Goal: Transaction & Acquisition: Purchase product/service

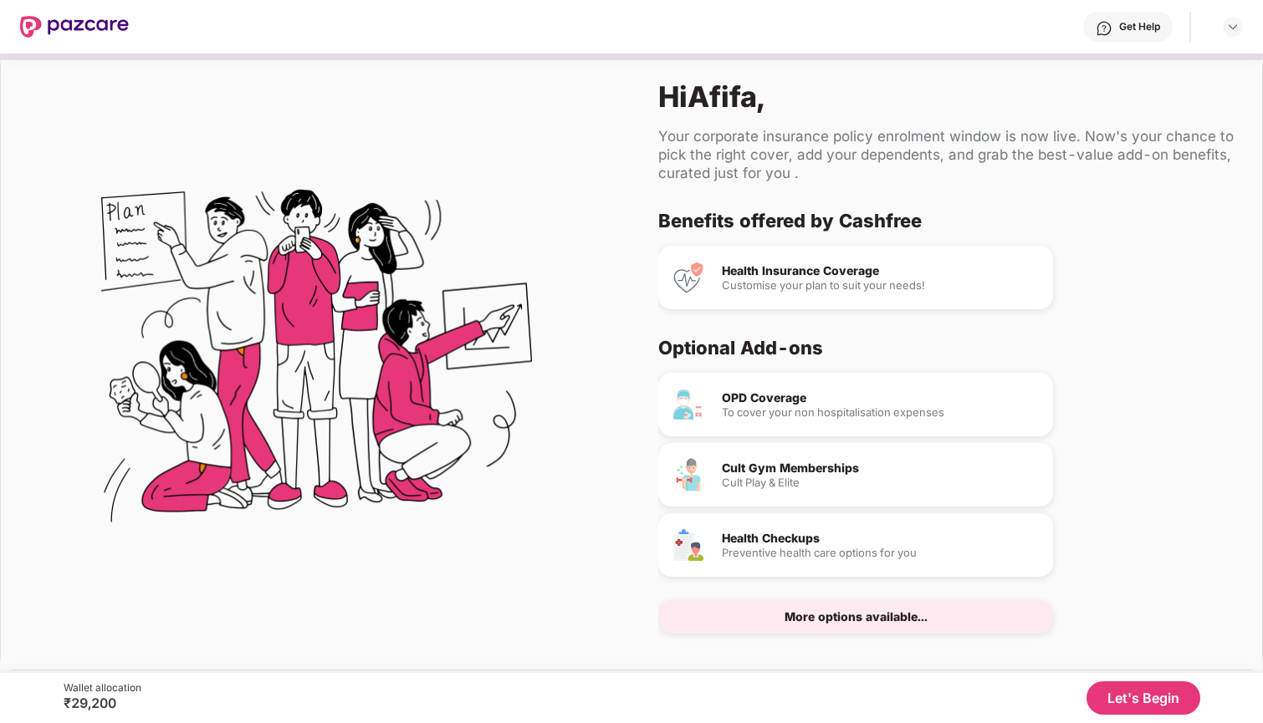
click at [866, 345] on div "Optional Add-ons" at bounding box center [940, 347] width 564 height 23
click at [845, 271] on div "Health Insurance Coverage" at bounding box center [881, 271] width 318 height 12
click at [891, 611] on div "More options available..." at bounding box center [855, 617] width 143 height 12
click at [895, 615] on div "More options available..." at bounding box center [855, 617] width 143 height 12
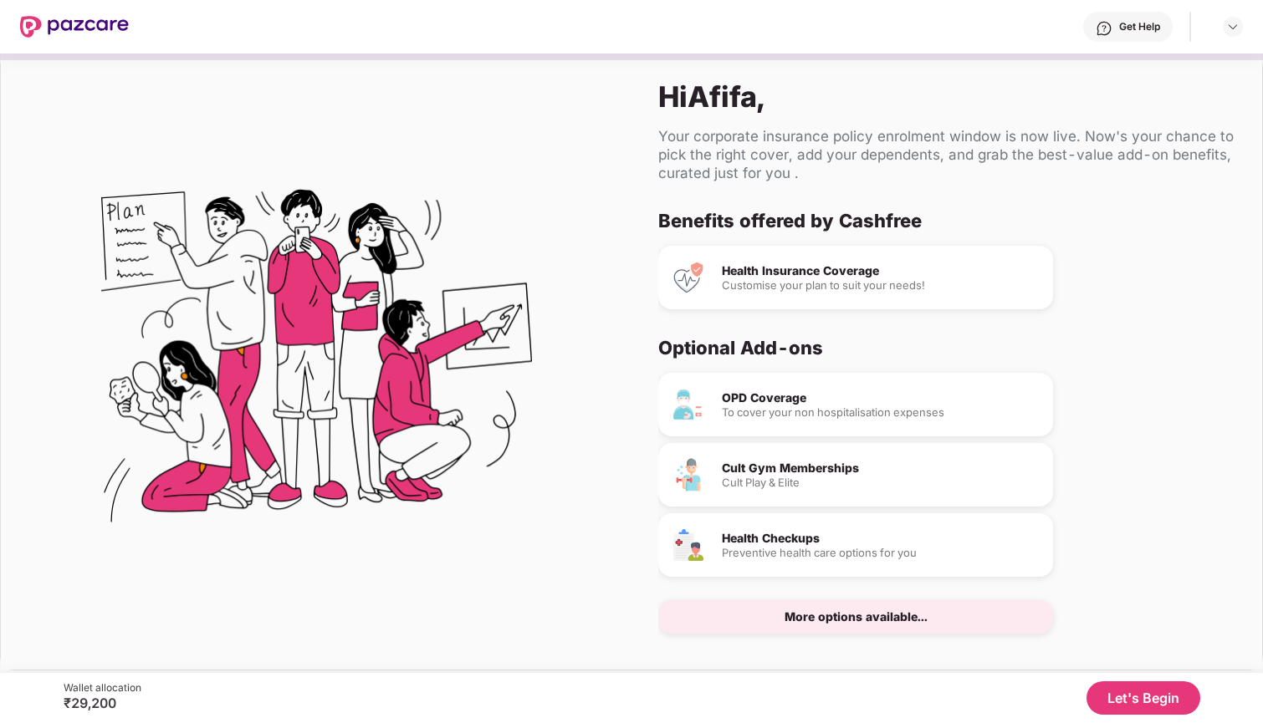
click at [1160, 705] on button "Let's Begin" at bounding box center [1143, 698] width 114 height 33
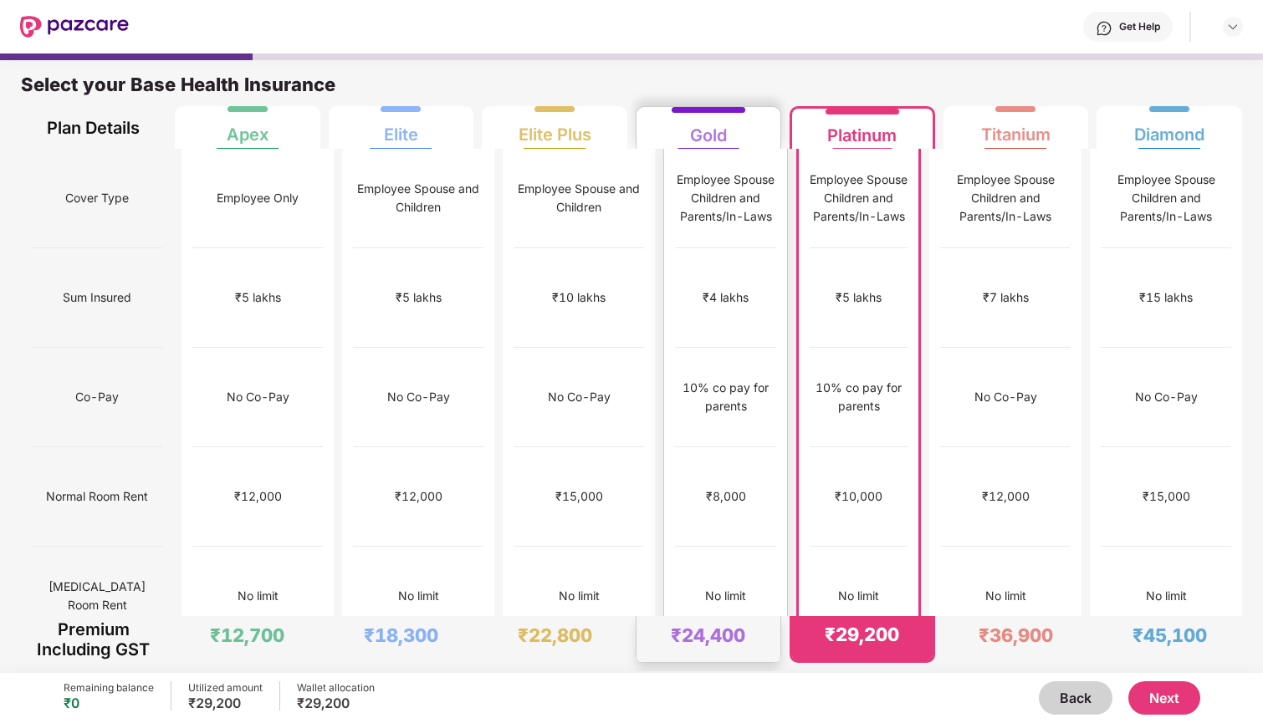
click at [713, 547] on div "No limit" at bounding box center [725, 597] width 101 height 100
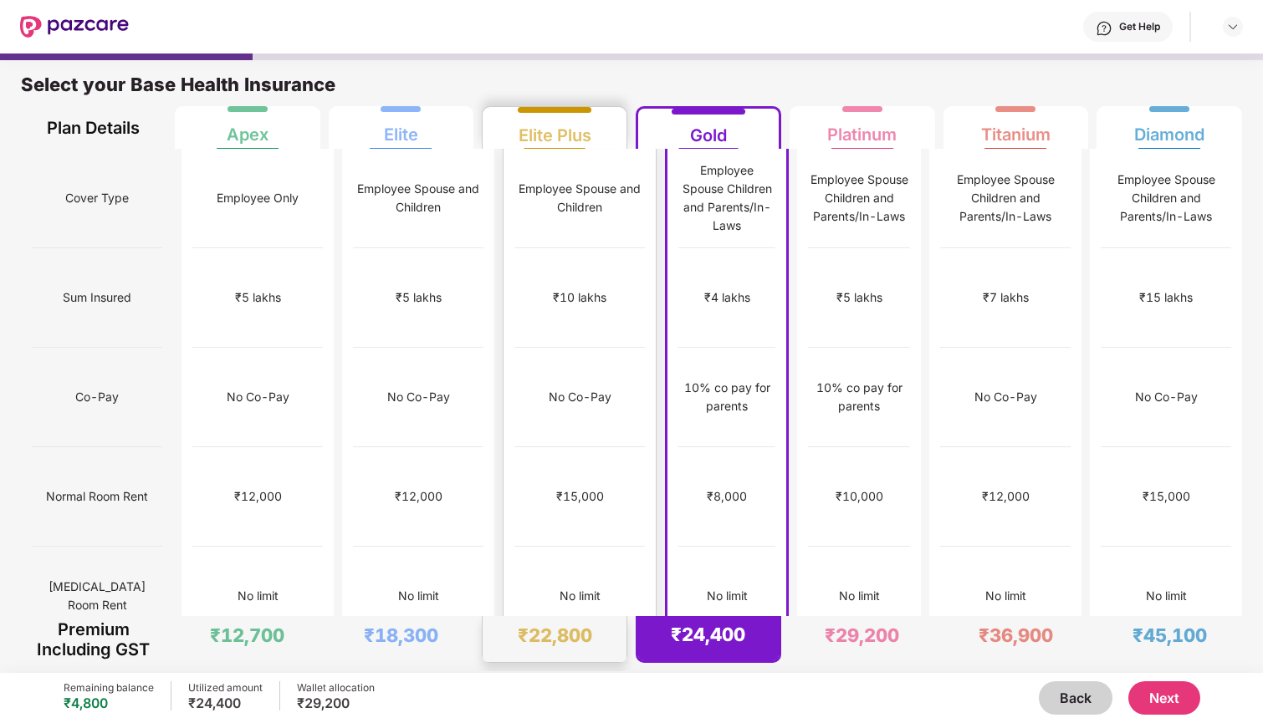
click at [588, 547] on div "No limit" at bounding box center [579, 597] width 130 height 100
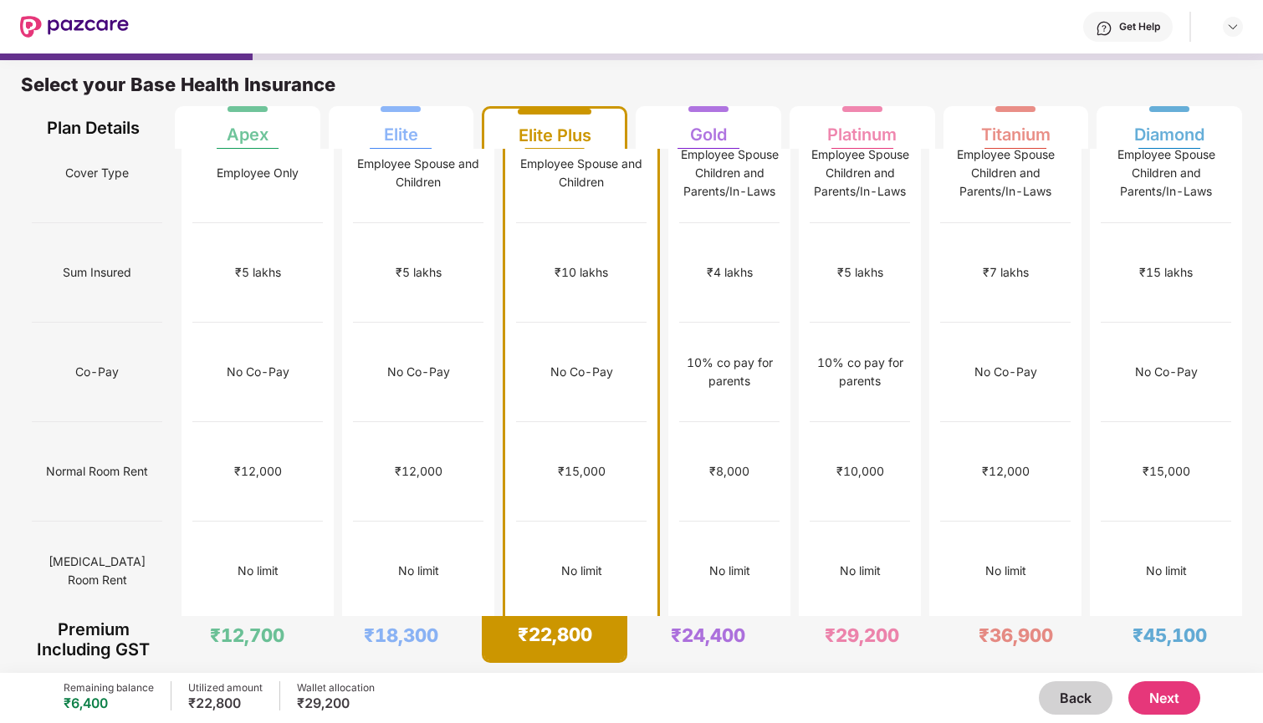
scroll to position [28, 0]
click at [1152, 694] on button "Next" at bounding box center [1164, 698] width 72 height 33
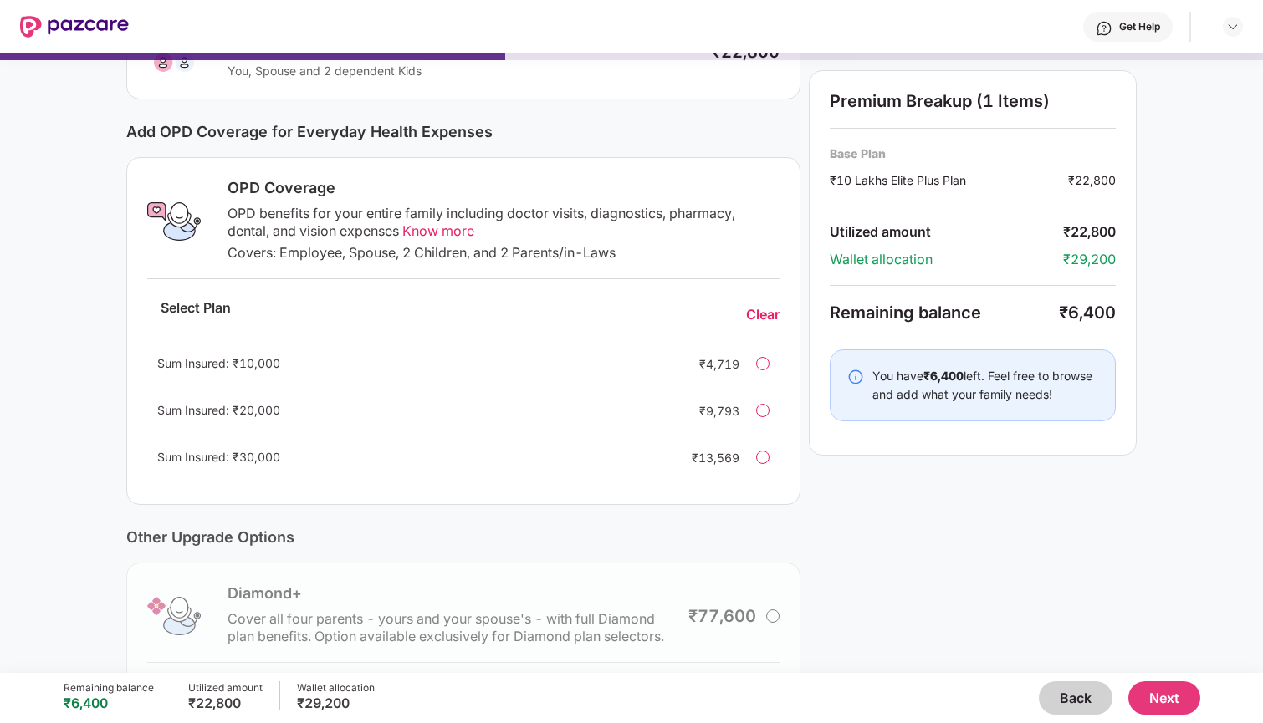
scroll to position [135, 0]
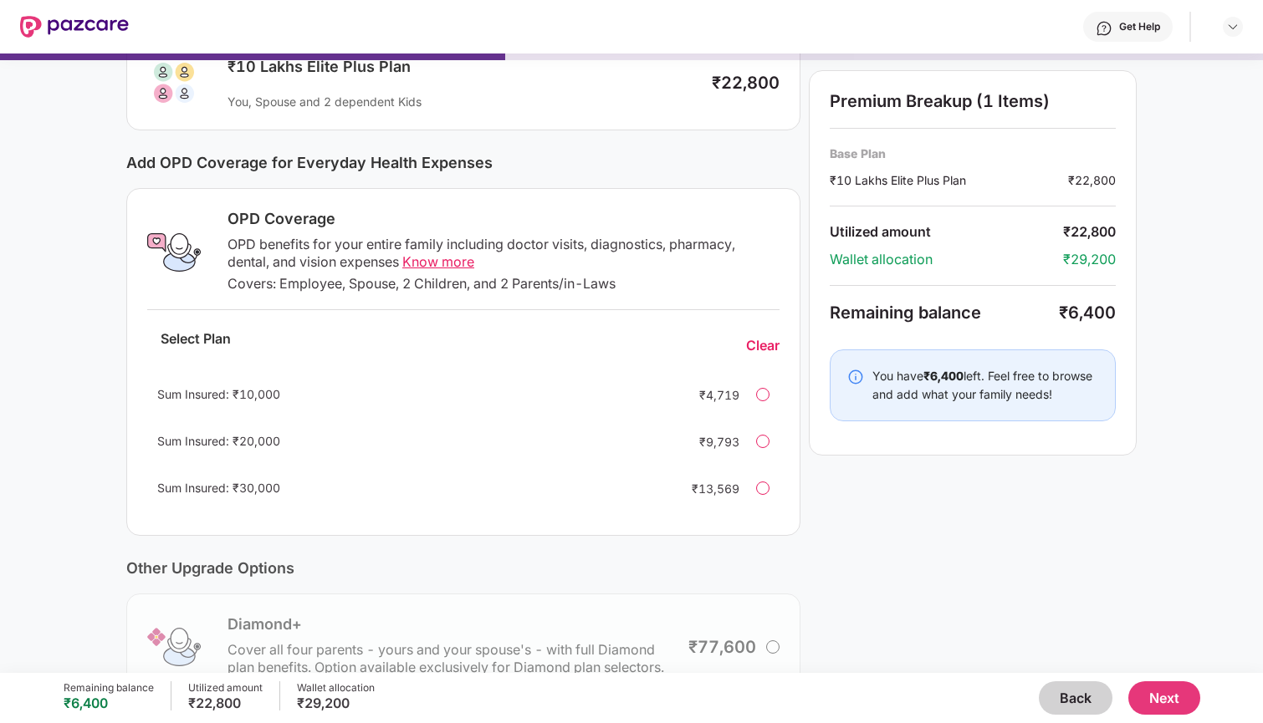
click at [766, 399] on div at bounding box center [762, 394] width 13 height 13
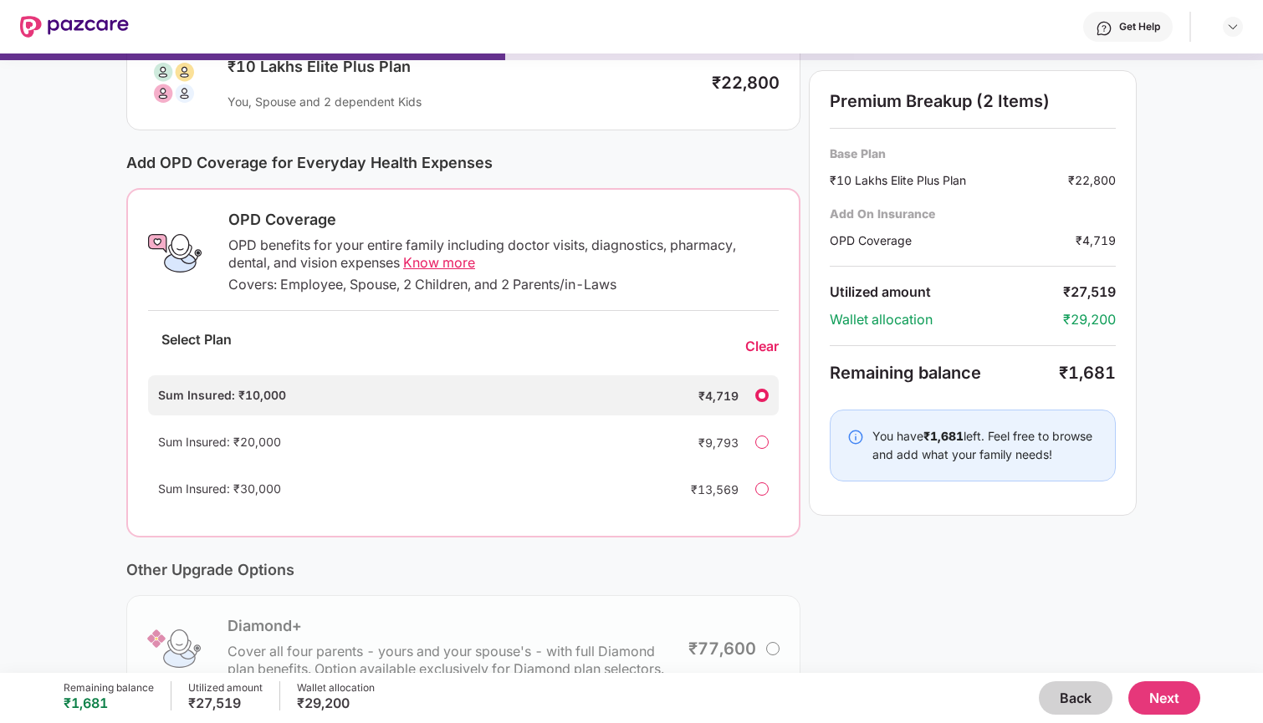
click at [766, 399] on div at bounding box center [761, 395] width 13 height 13
click at [760, 396] on div at bounding box center [761, 395] width 13 height 13
click at [760, 437] on div at bounding box center [761, 442] width 13 height 13
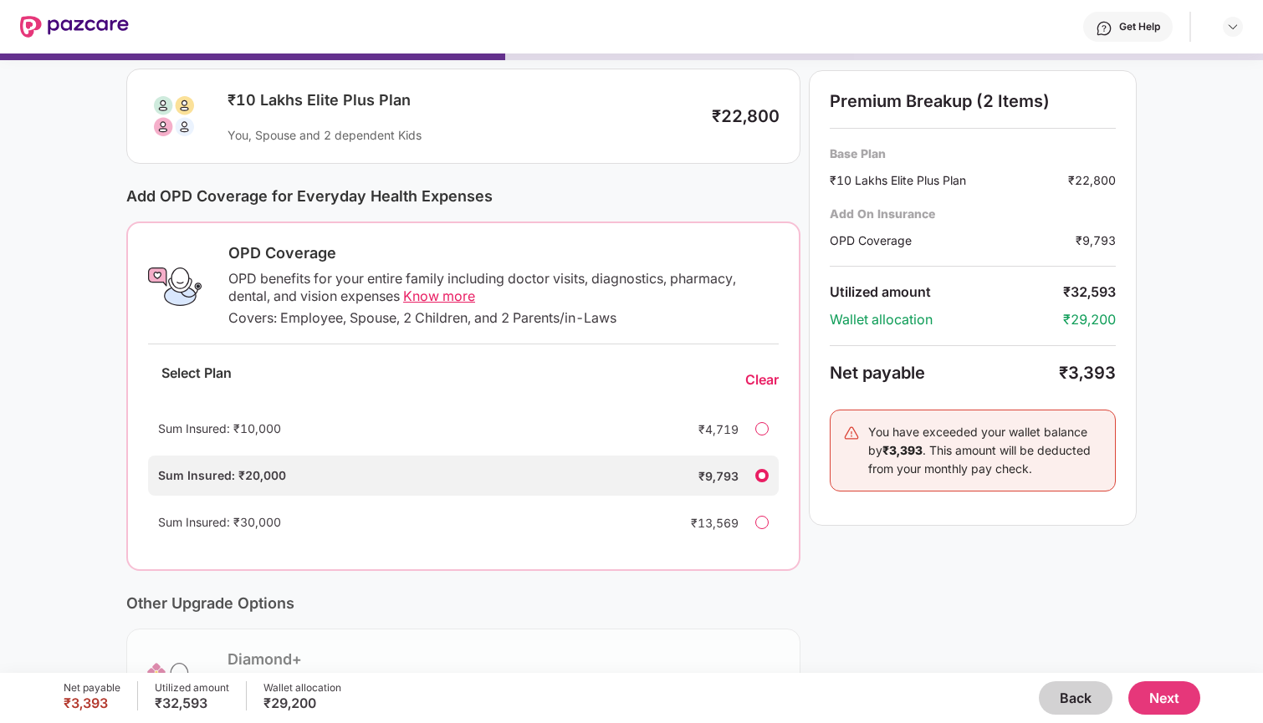
scroll to position [105, 0]
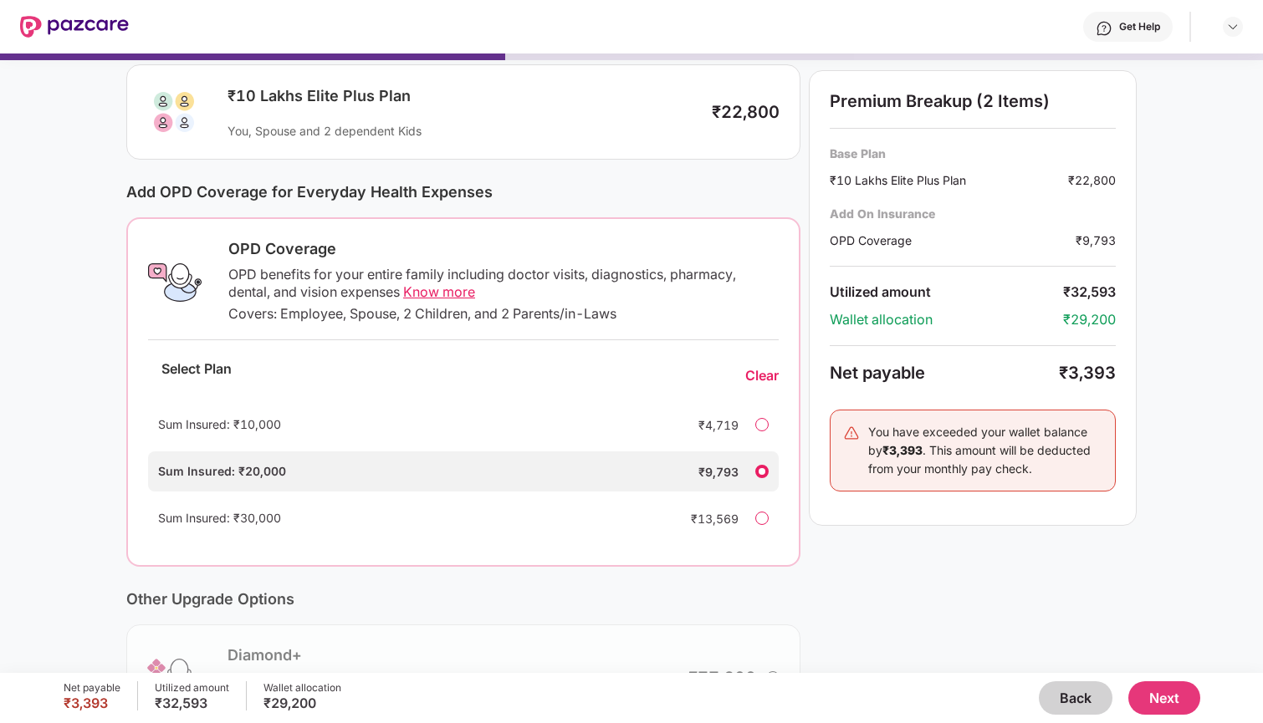
click at [1083, 710] on button "Back" at bounding box center [1076, 698] width 74 height 33
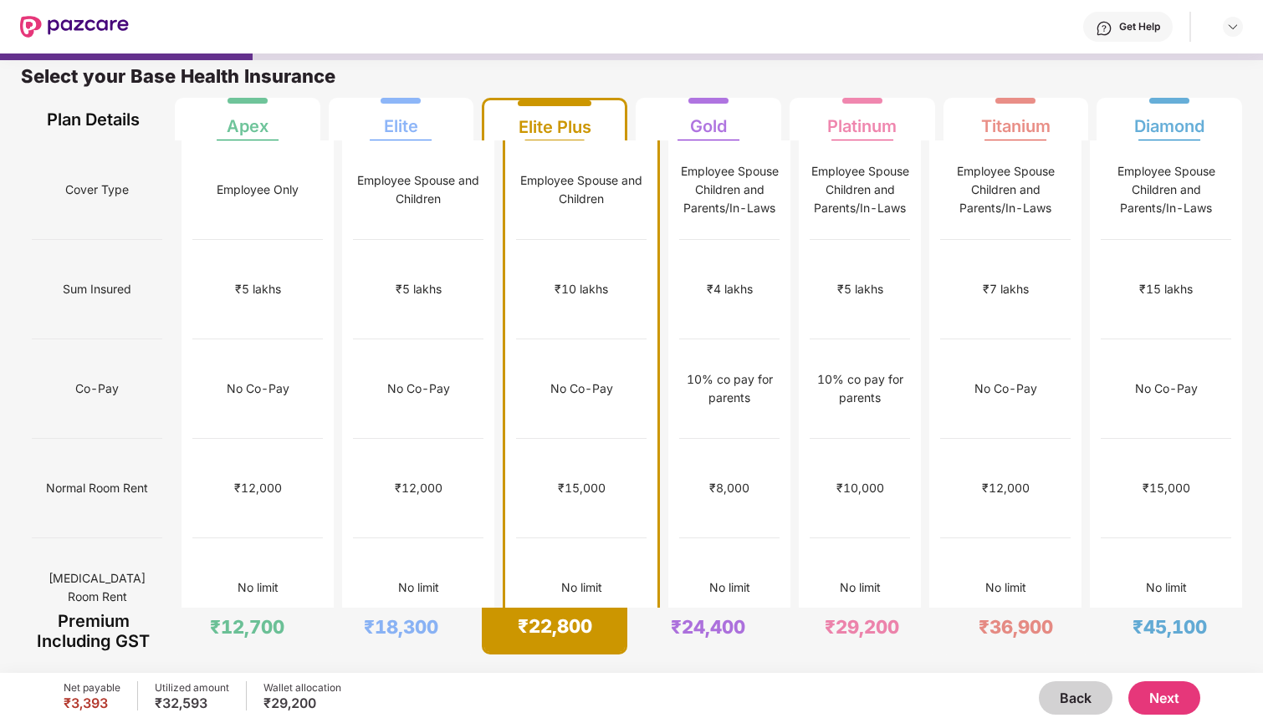
scroll to position [8, 0]
click at [432, 638] on div "₹1,00,000" at bounding box center [419, 688] width 130 height 100
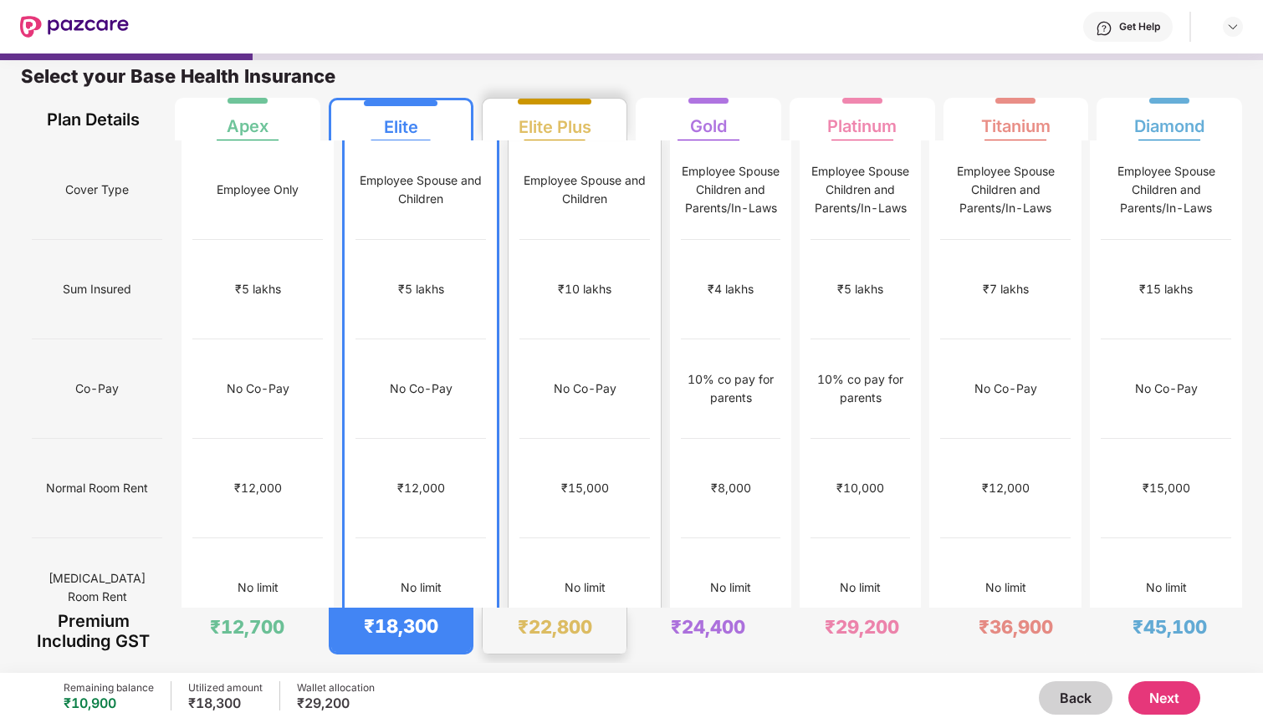
click at [595, 539] on div "No limit" at bounding box center [584, 589] width 130 height 100
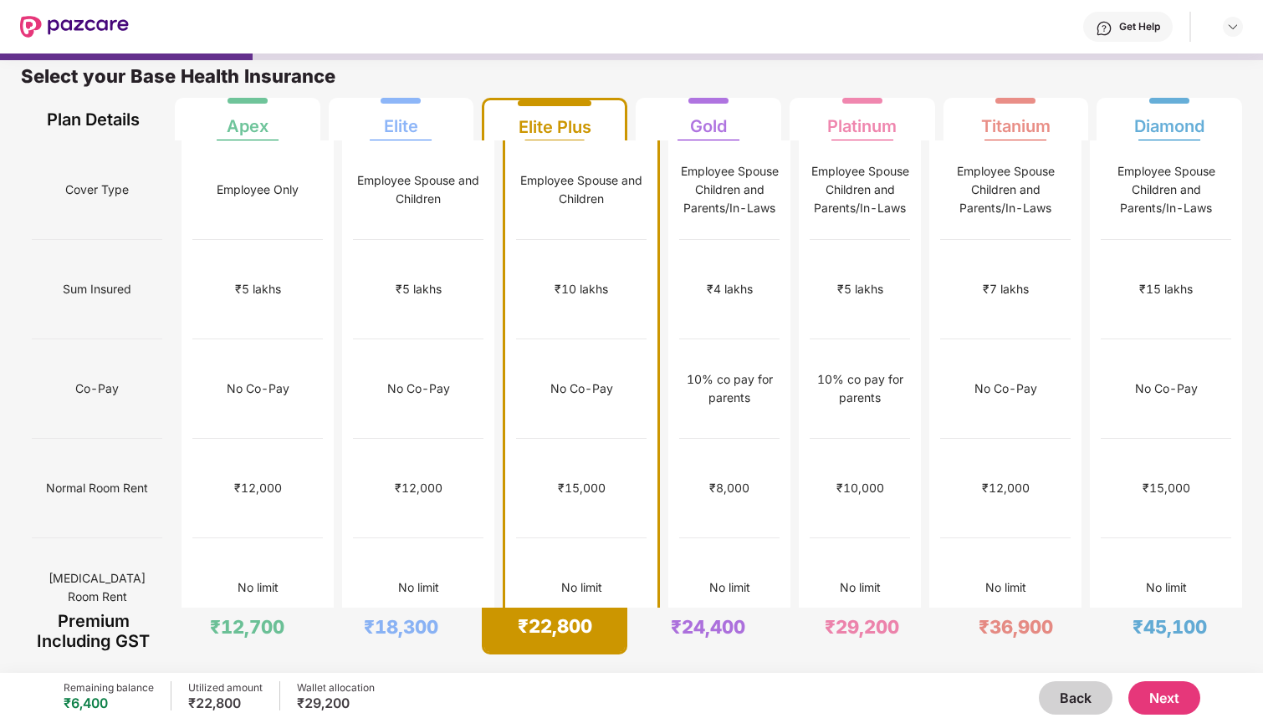
click at [1173, 707] on button "Next" at bounding box center [1164, 698] width 72 height 33
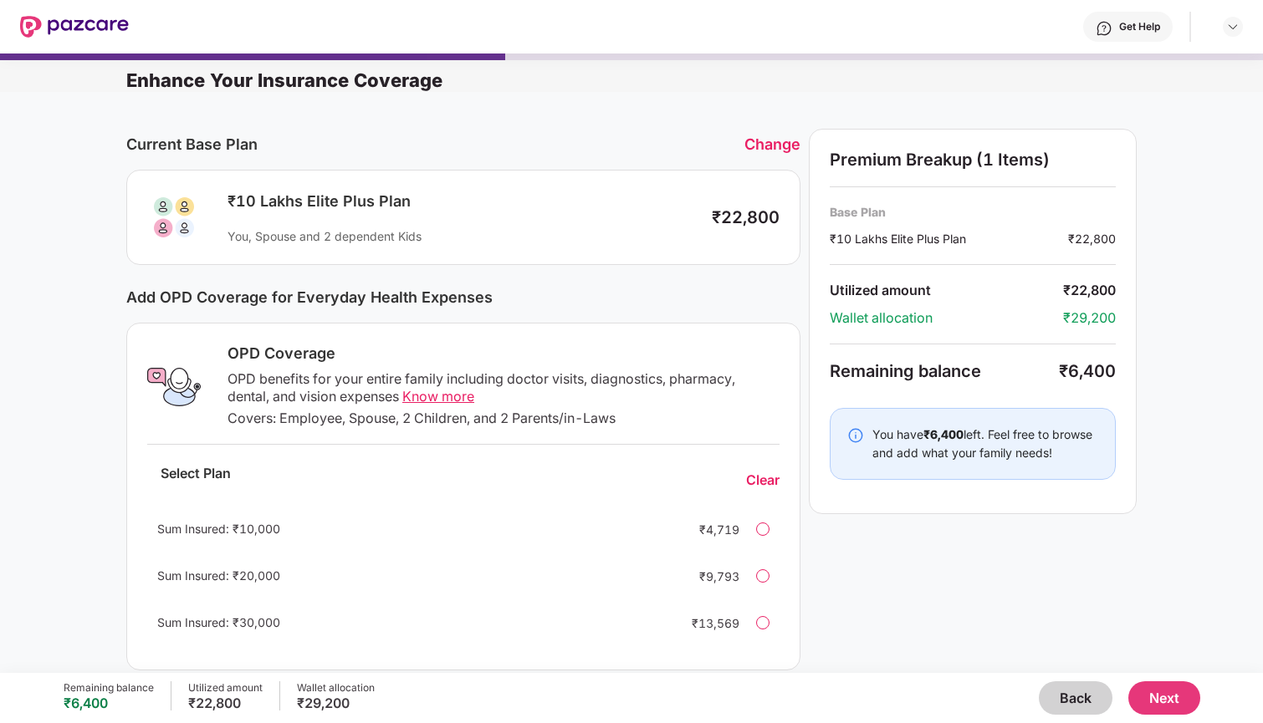
click at [767, 527] on div at bounding box center [762, 529] width 13 height 13
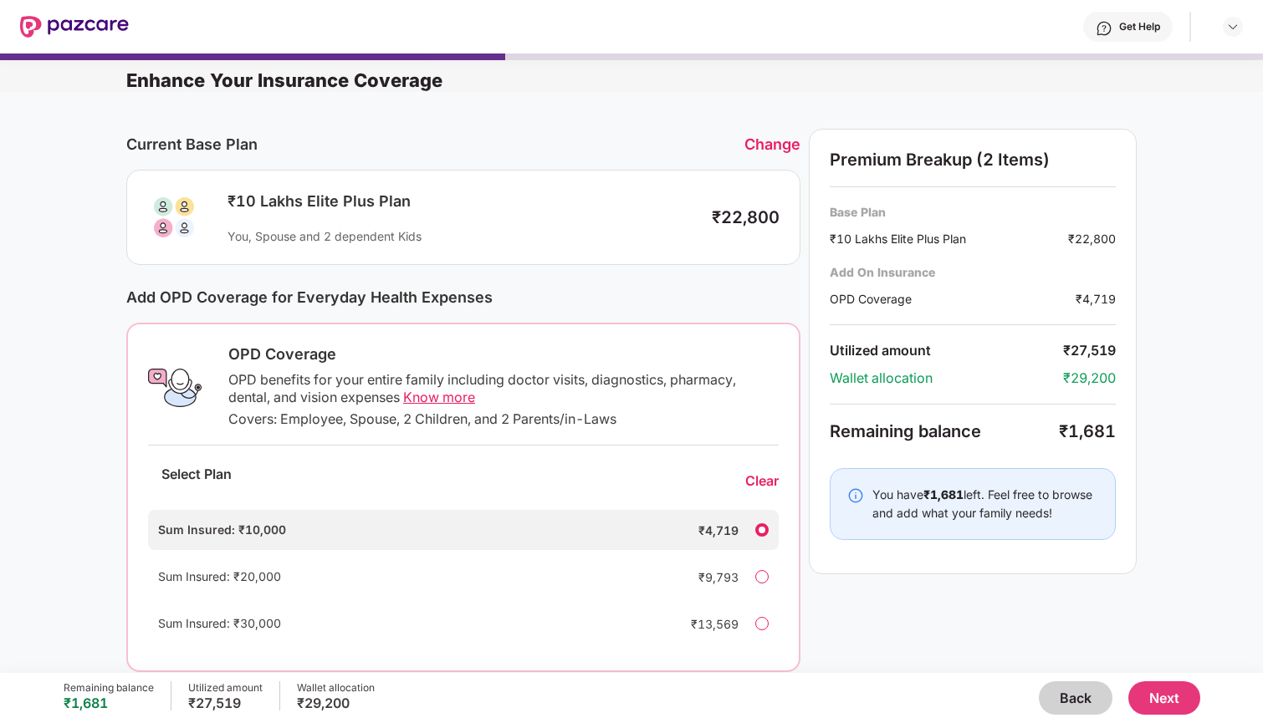
click at [760, 581] on div at bounding box center [761, 576] width 13 height 13
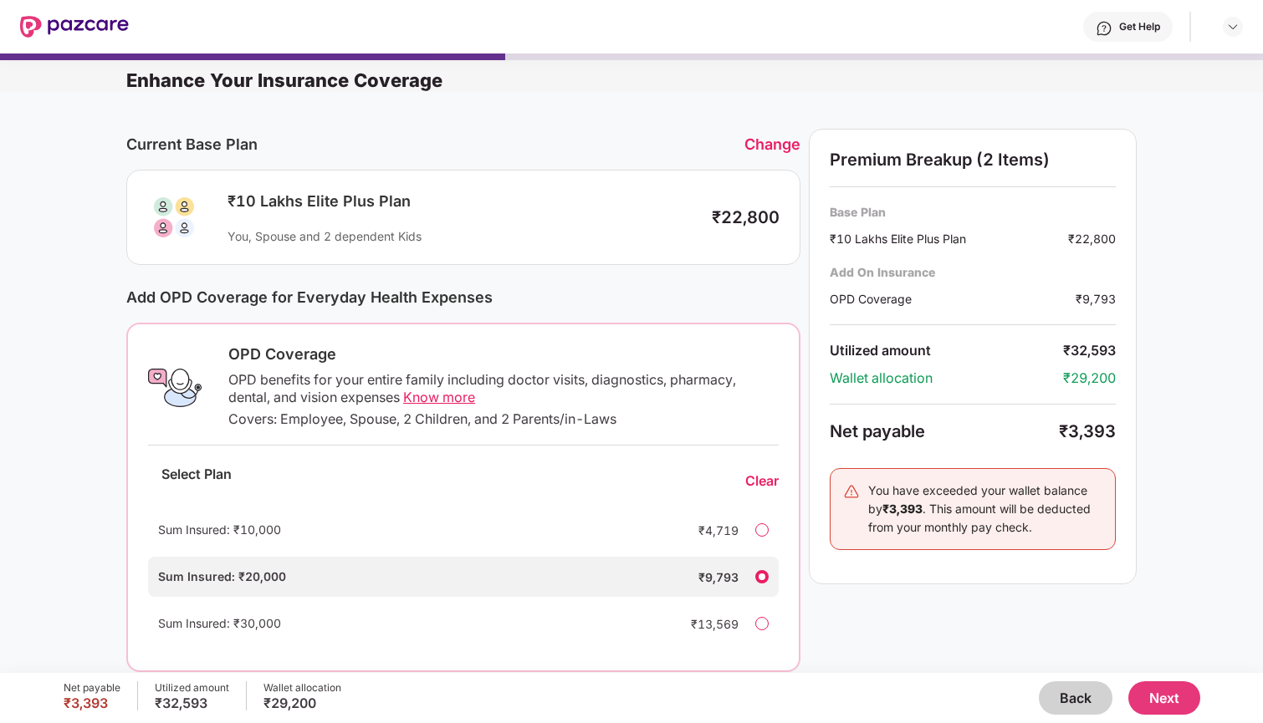
click at [763, 538] on div "Sum Insured: ₹10,000 ₹4,719" at bounding box center [463, 530] width 630 height 40
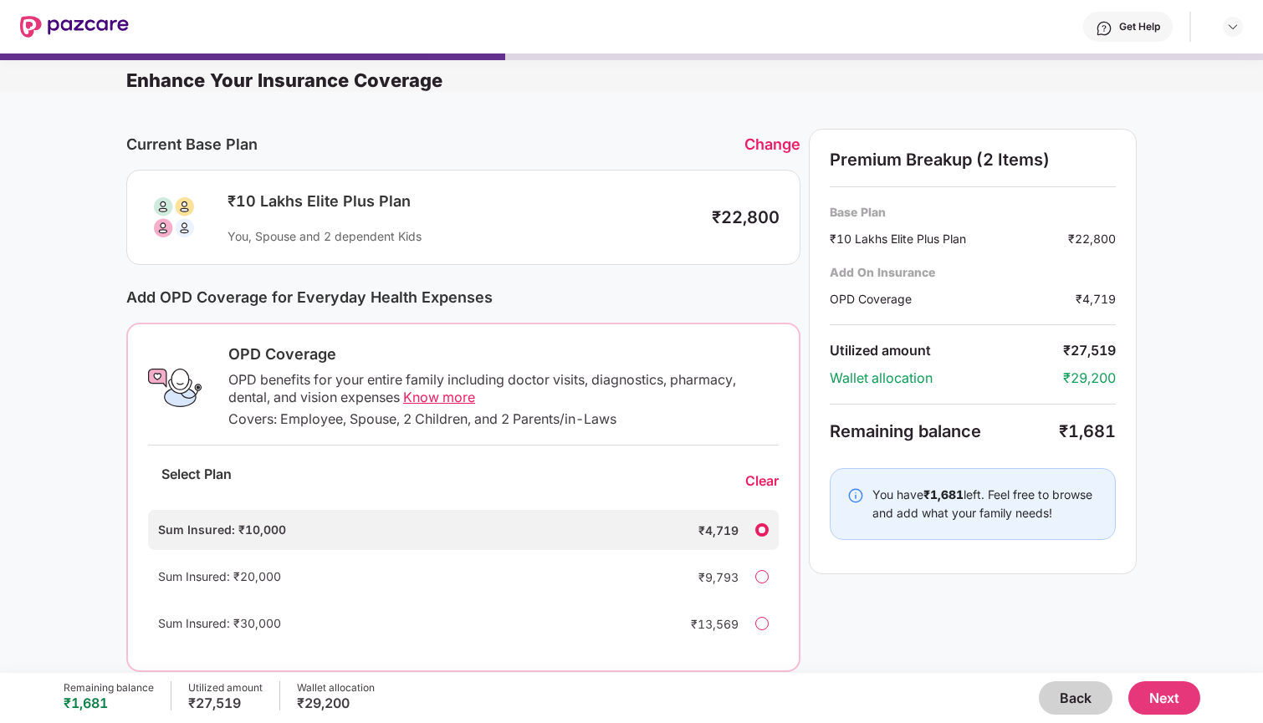
click at [462, 398] on span "Know more" at bounding box center [439, 397] width 72 height 17
click at [1045, 694] on button "Back" at bounding box center [1076, 698] width 74 height 33
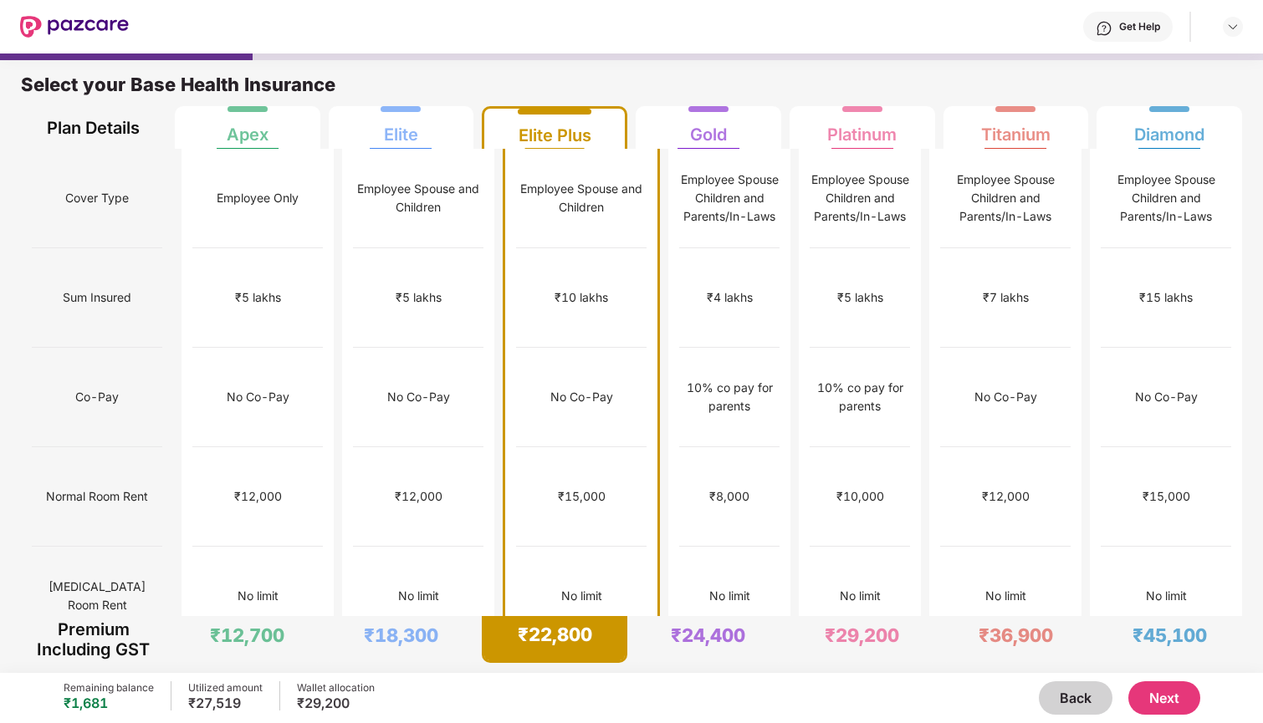
click at [1184, 707] on button "Next" at bounding box center [1164, 698] width 72 height 33
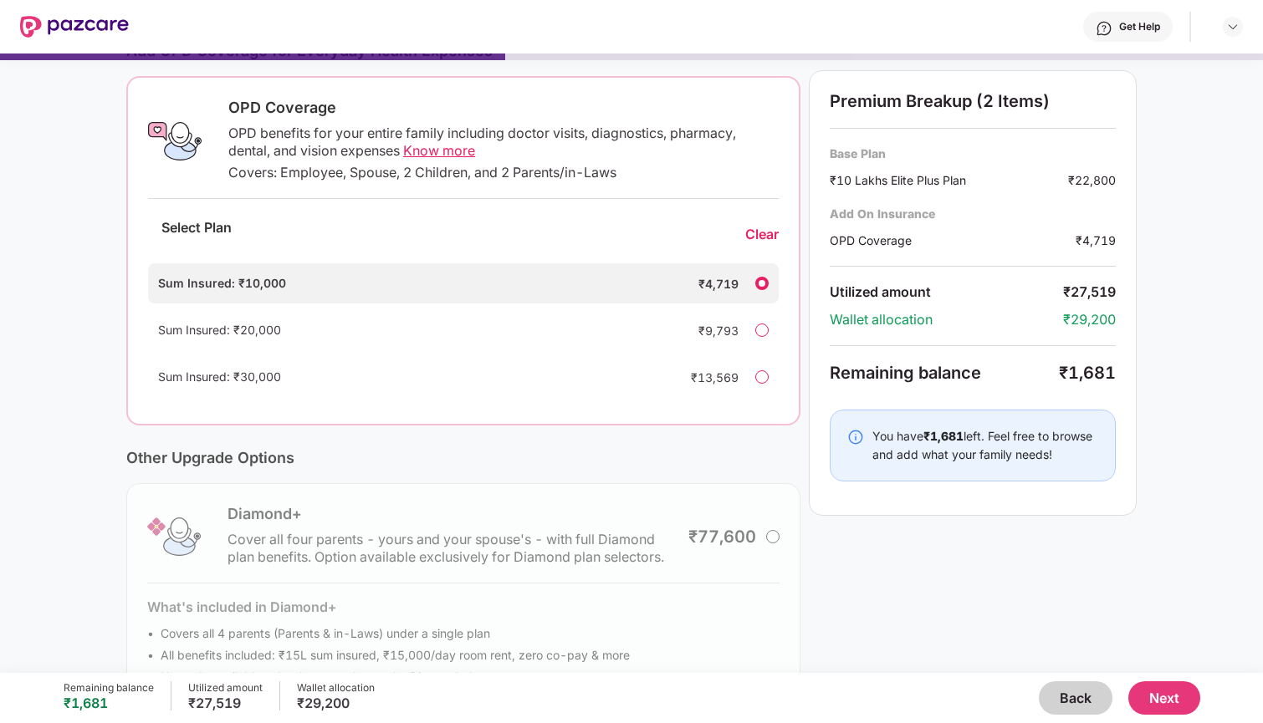
scroll to position [0, 0]
click at [1070, 696] on button "Back" at bounding box center [1076, 698] width 74 height 33
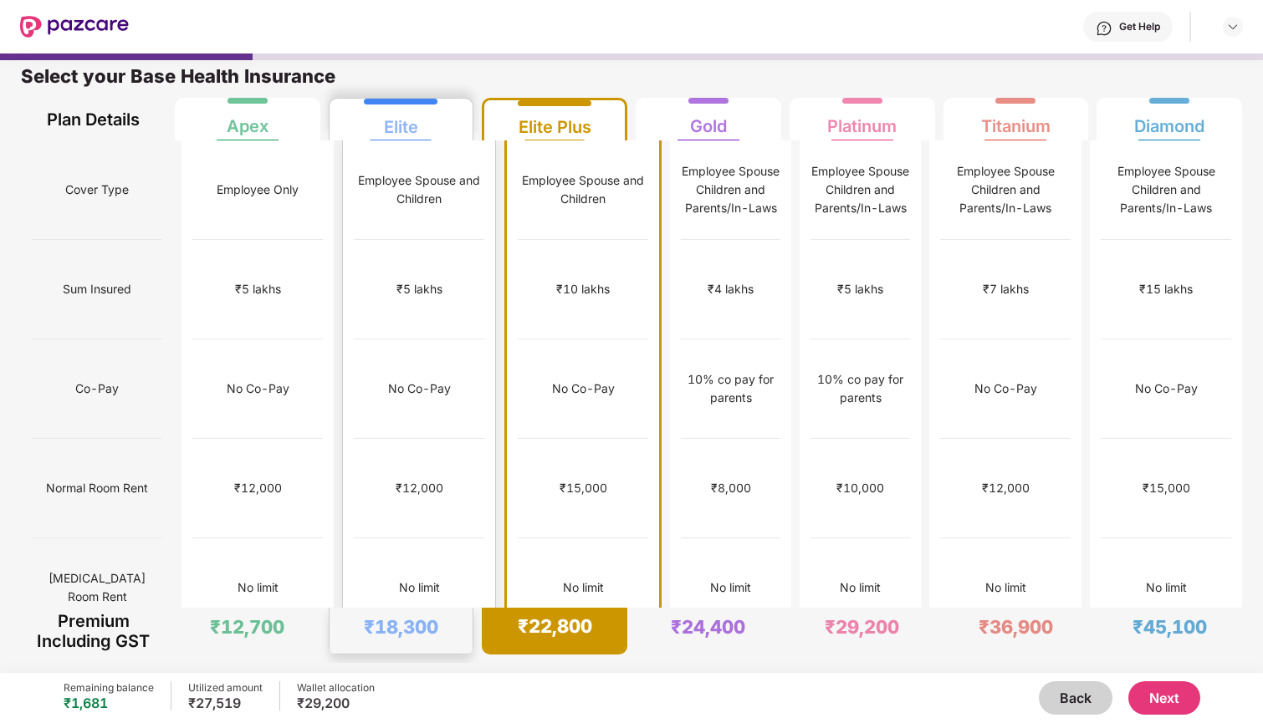
click at [418, 479] on div "₹12,000" at bounding box center [420, 488] width 48 height 18
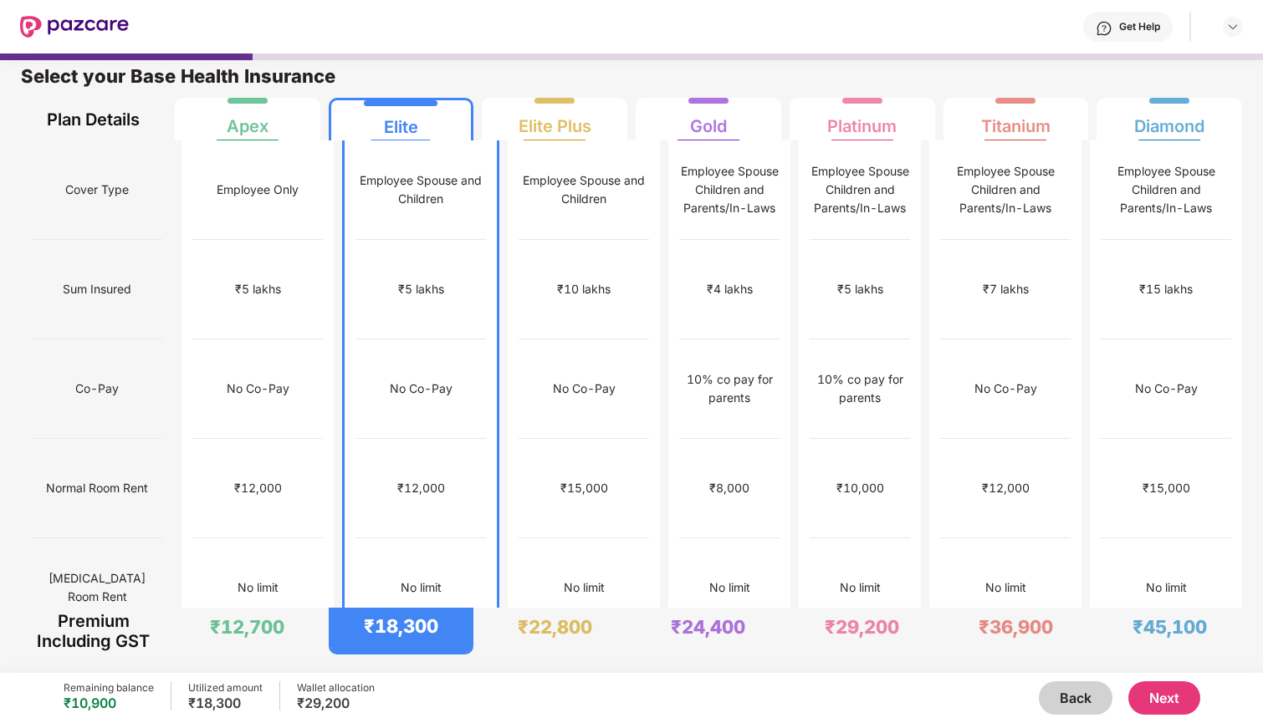
click at [1182, 701] on button "Next" at bounding box center [1164, 698] width 72 height 33
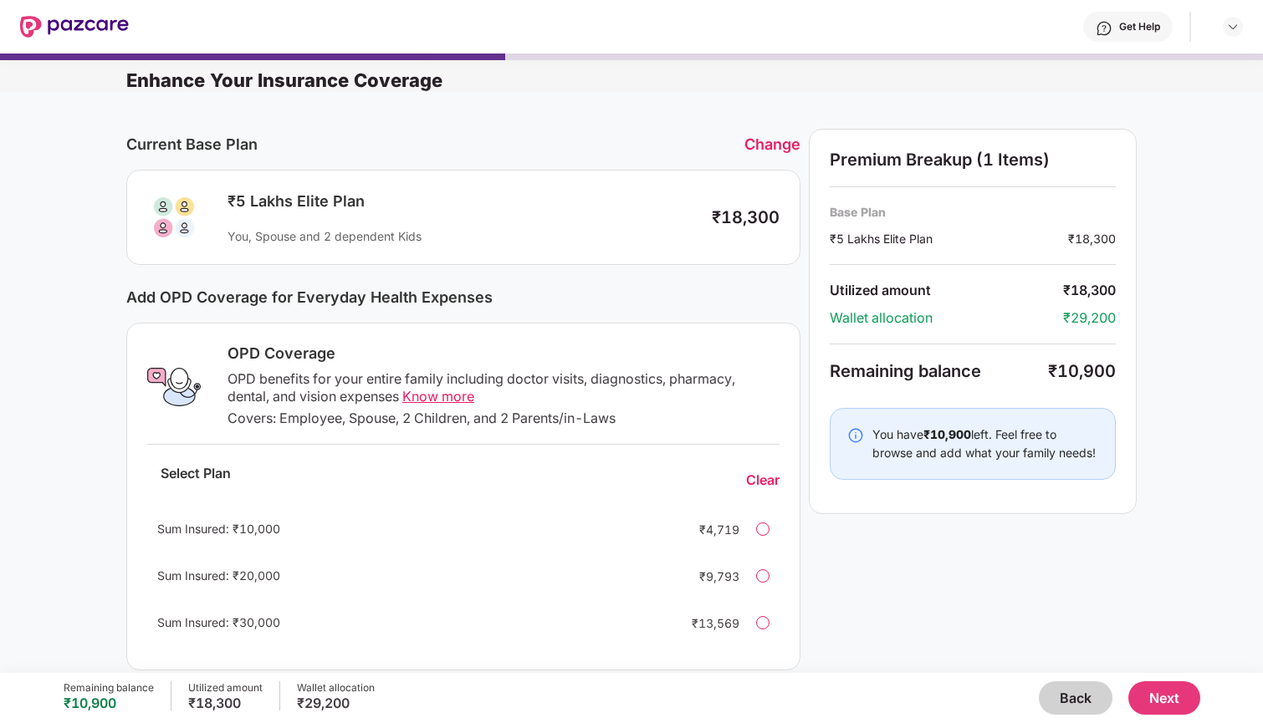
click at [759, 577] on div at bounding box center [762, 575] width 13 height 13
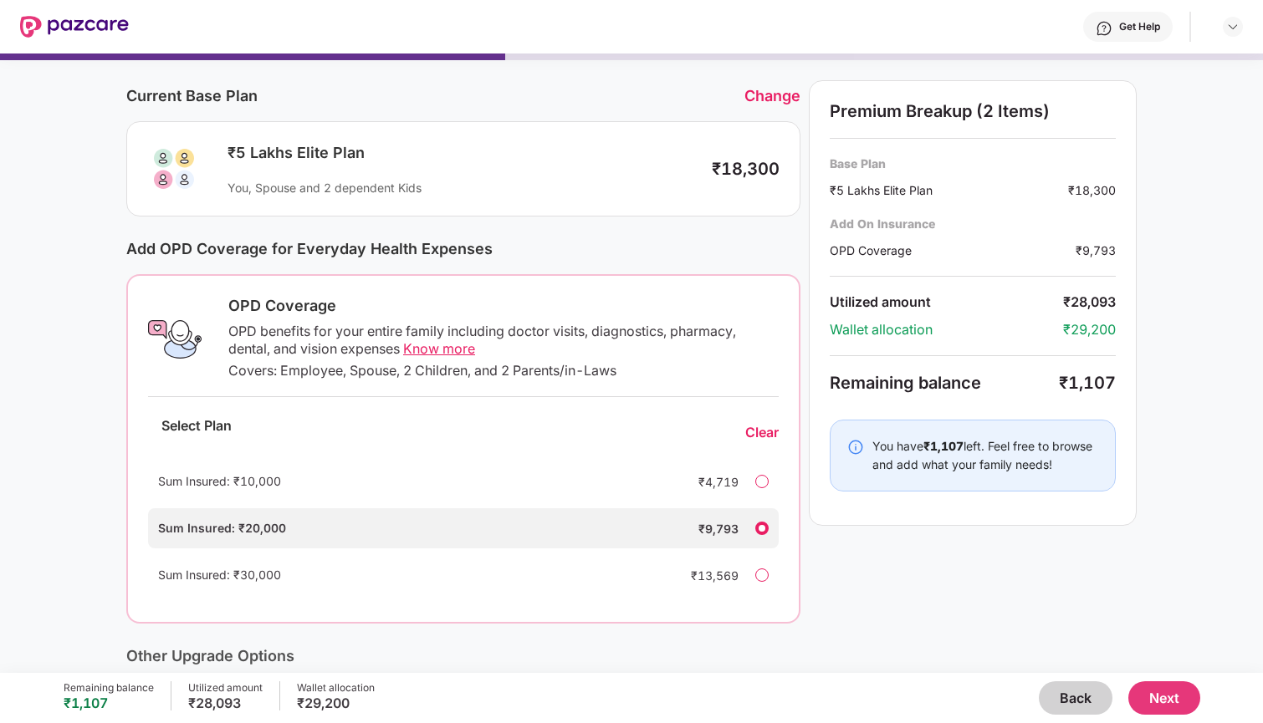
scroll to position [50, 0]
click at [1150, 697] on button "Next" at bounding box center [1164, 698] width 72 height 33
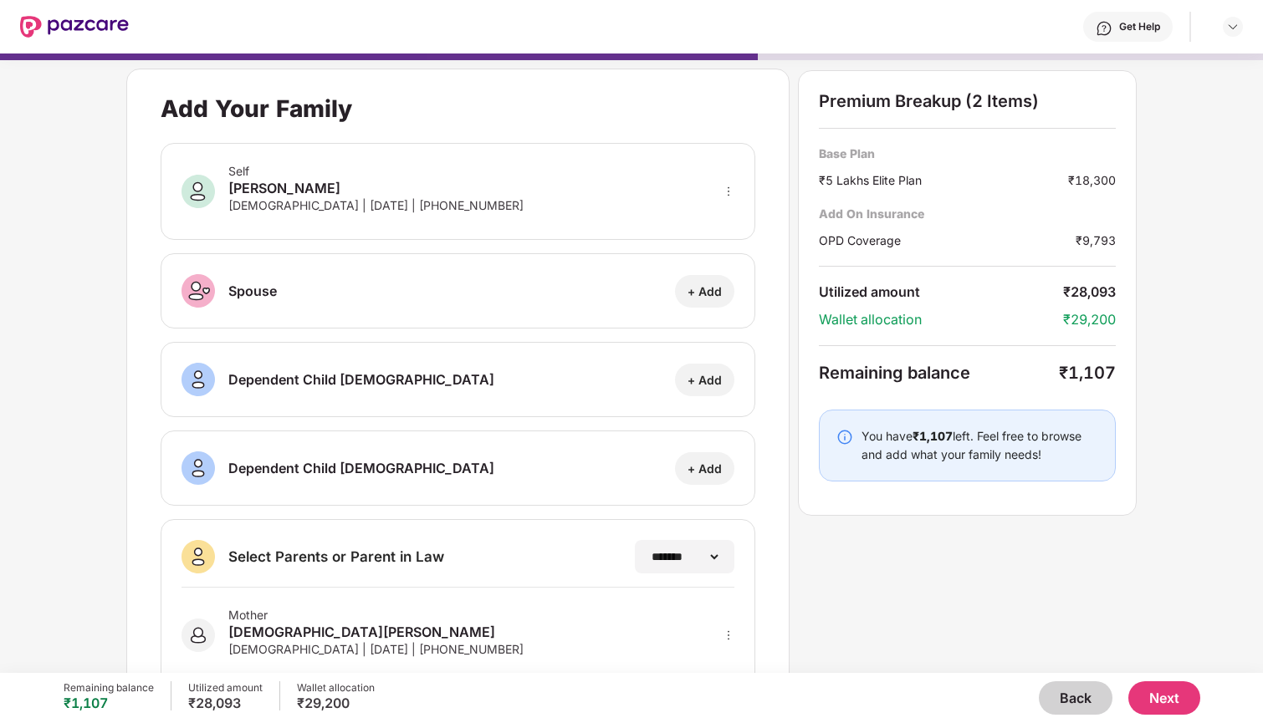
scroll to position [-8, 0]
click at [1151, 694] on button "Next" at bounding box center [1164, 698] width 72 height 33
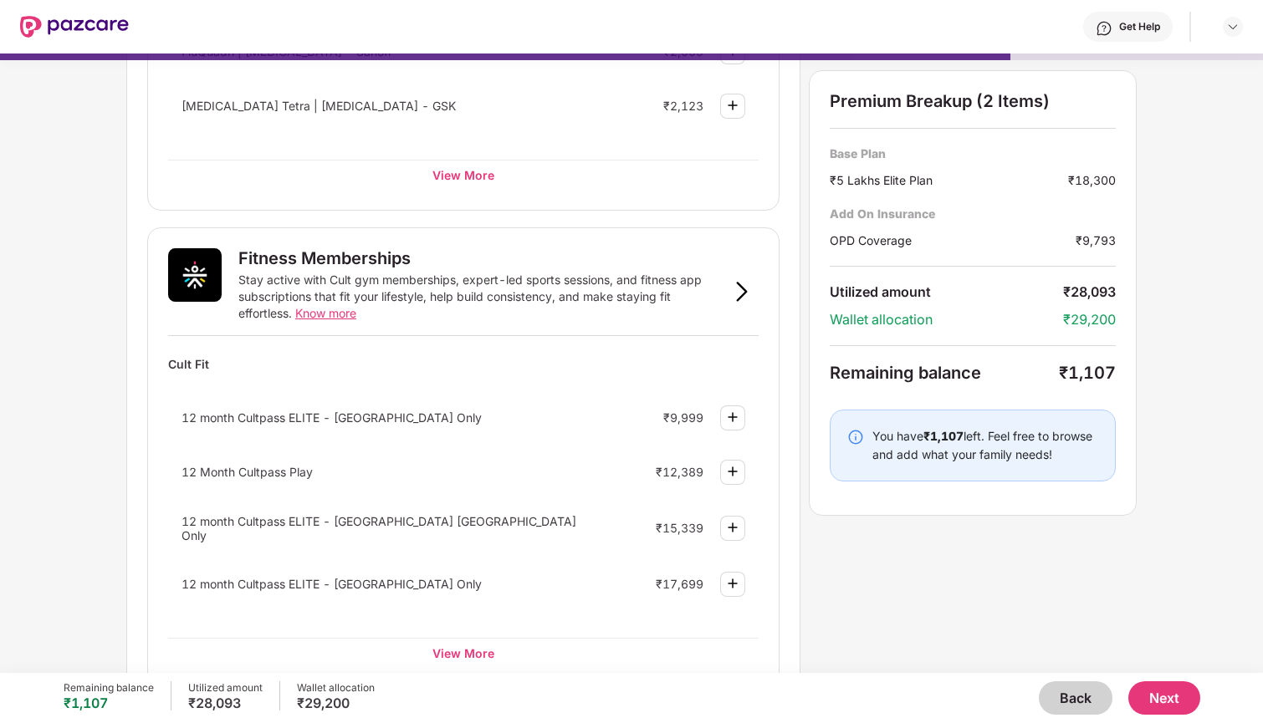
scroll to position [520, 0]
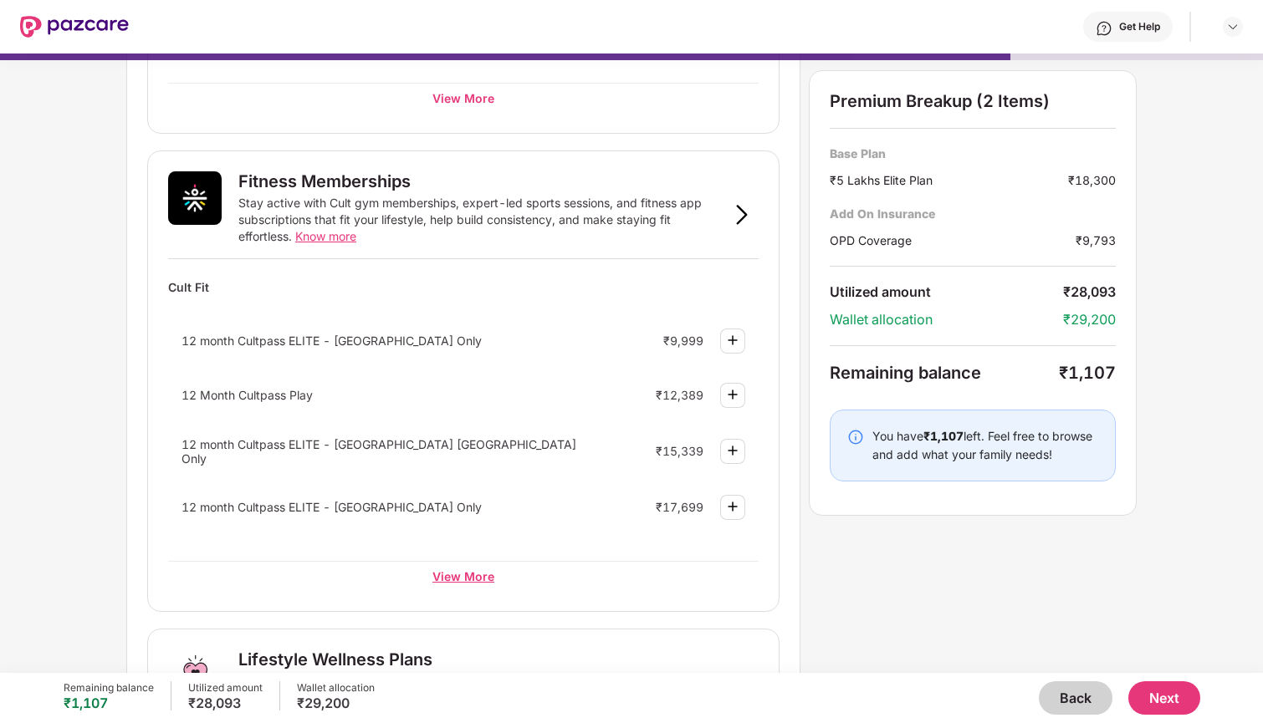
click at [459, 582] on div "View More" at bounding box center [463, 576] width 590 height 30
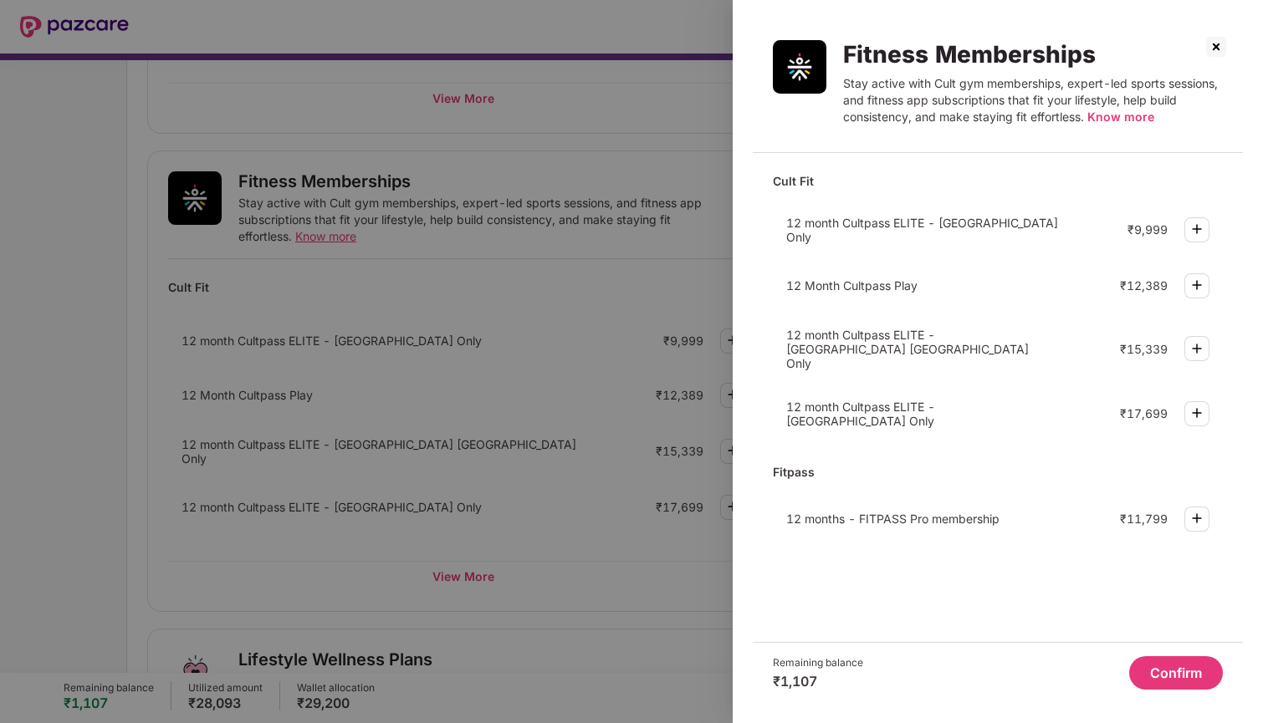
click at [1218, 41] on img at bounding box center [1215, 46] width 27 height 27
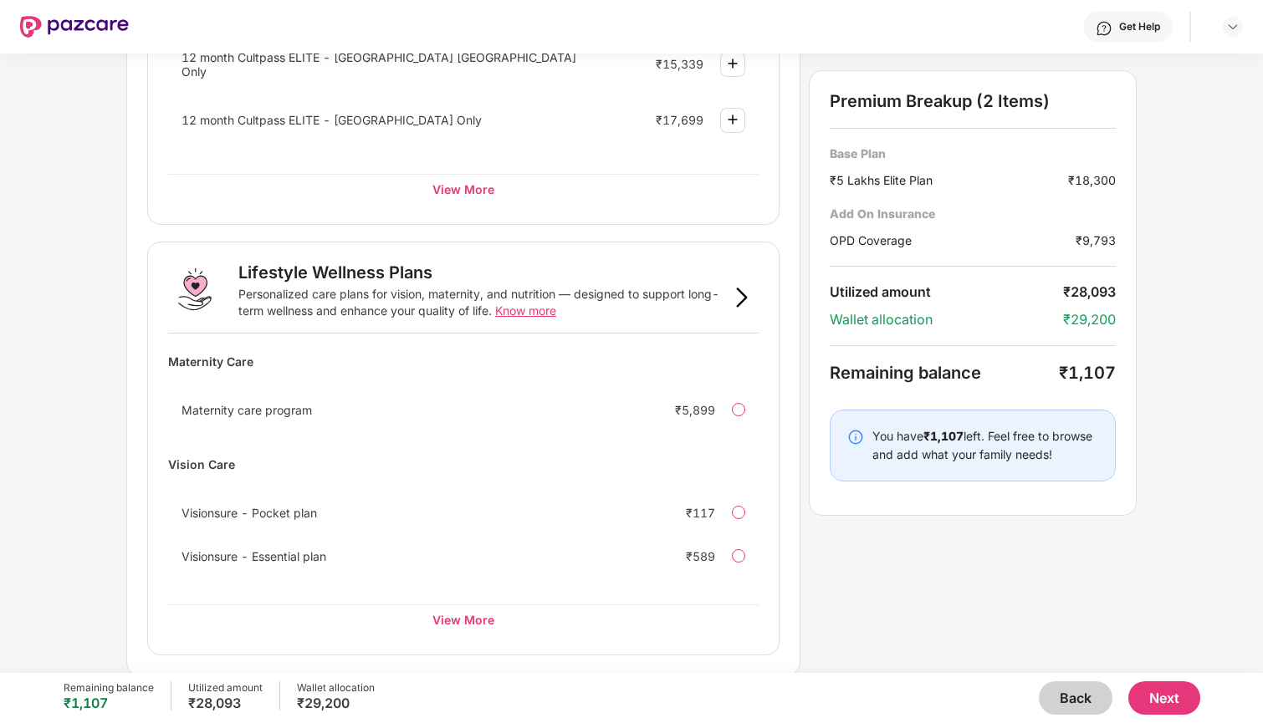
scroll to position [906, 0]
click at [477, 615] on div "View More" at bounding box center [463, 620] width 590 height 30
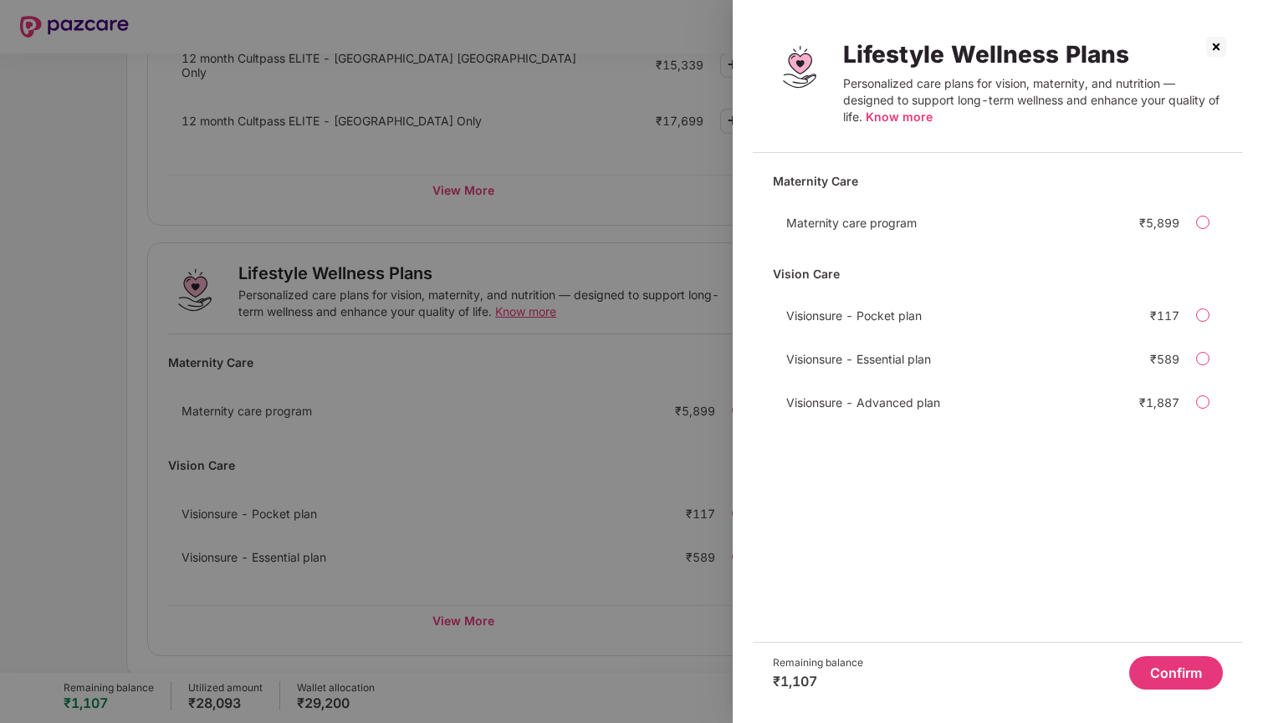
click at [1213, 42] on img at bounding box center [1215, 46] width 27 height 27
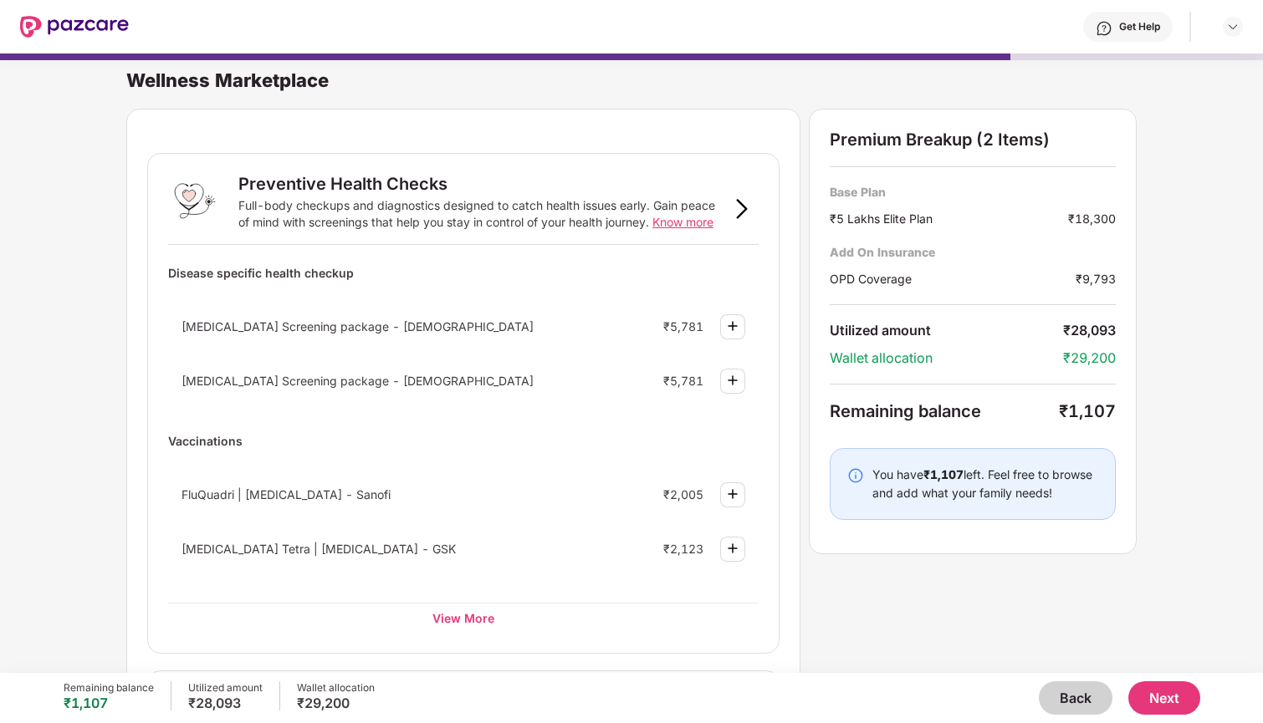
scroll to position [-8, 0]
click at [1235, 31] on img at bounding box center [1232, 26] width 13 height 13
click at [1073, 696] on button "Back" at bounding box center [1076, 698] width 74 height 33
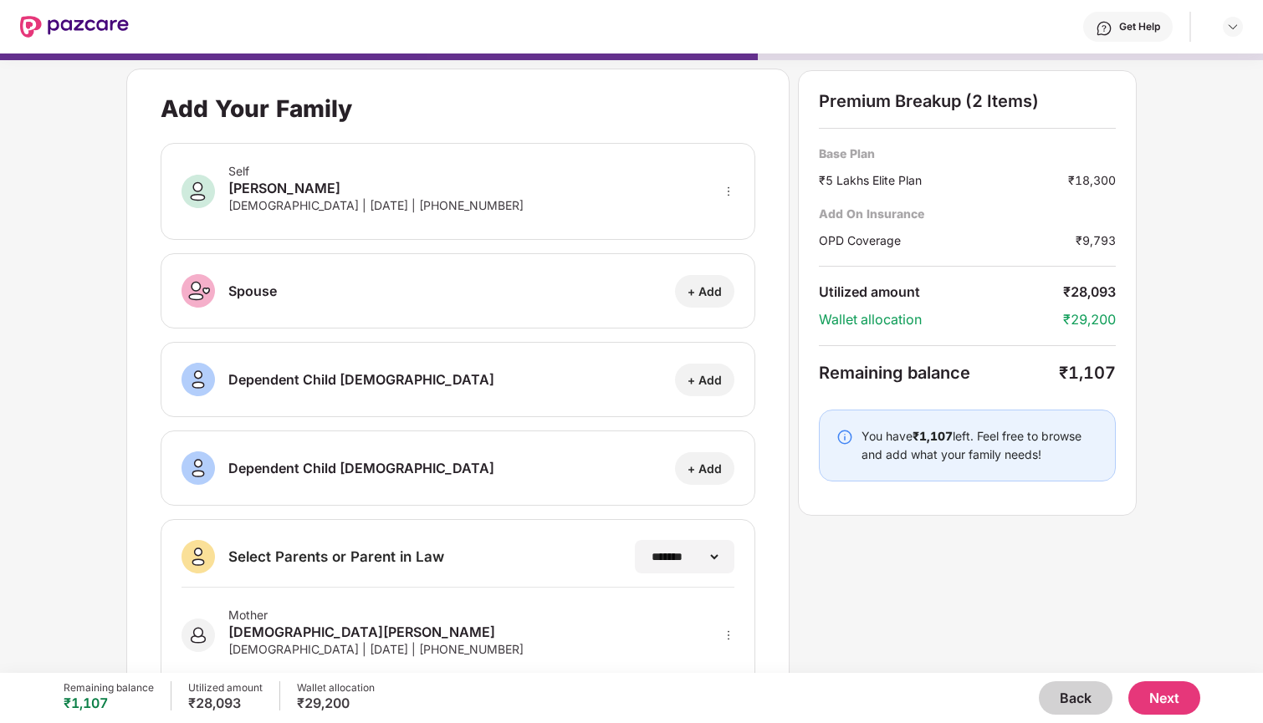
click at [1073, 695] on button "Back" at bounding box center [1076, 698] width 74 height 33
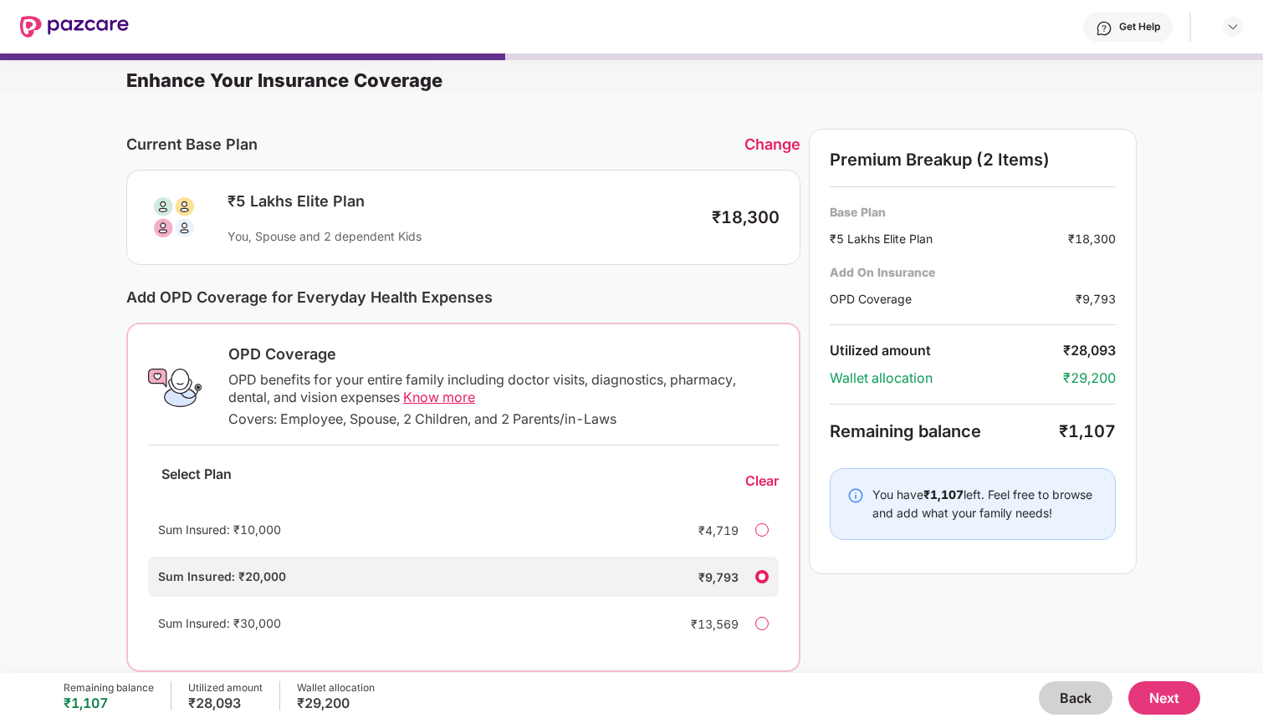
click at [1073, 695] on button "Back" at bounding box center [1076, 698] width 74 height 33
